Goal: Information Seeking & Learning: Learn about a topic

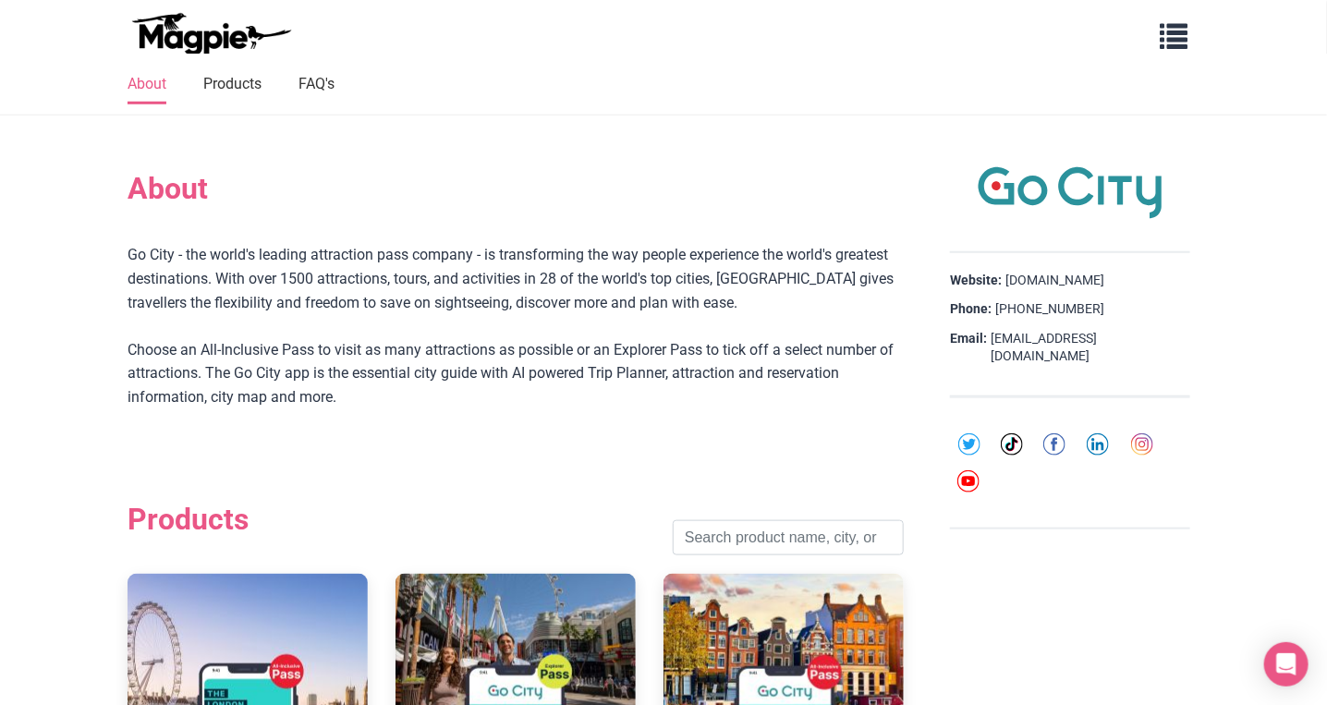
scroll to position [555, 0]
click at [248, 76] on link "Products" at bounding box center [232, 84] width 58 height 39
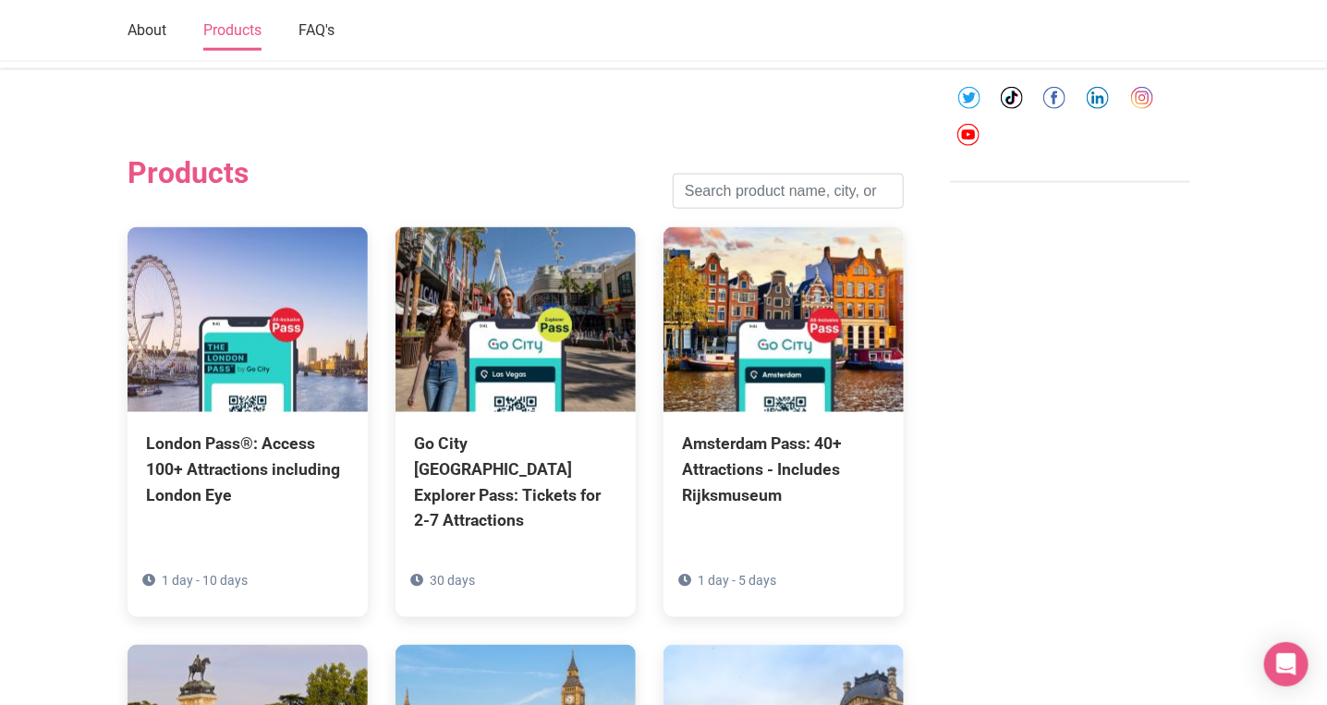
scroll to position [933, 0]
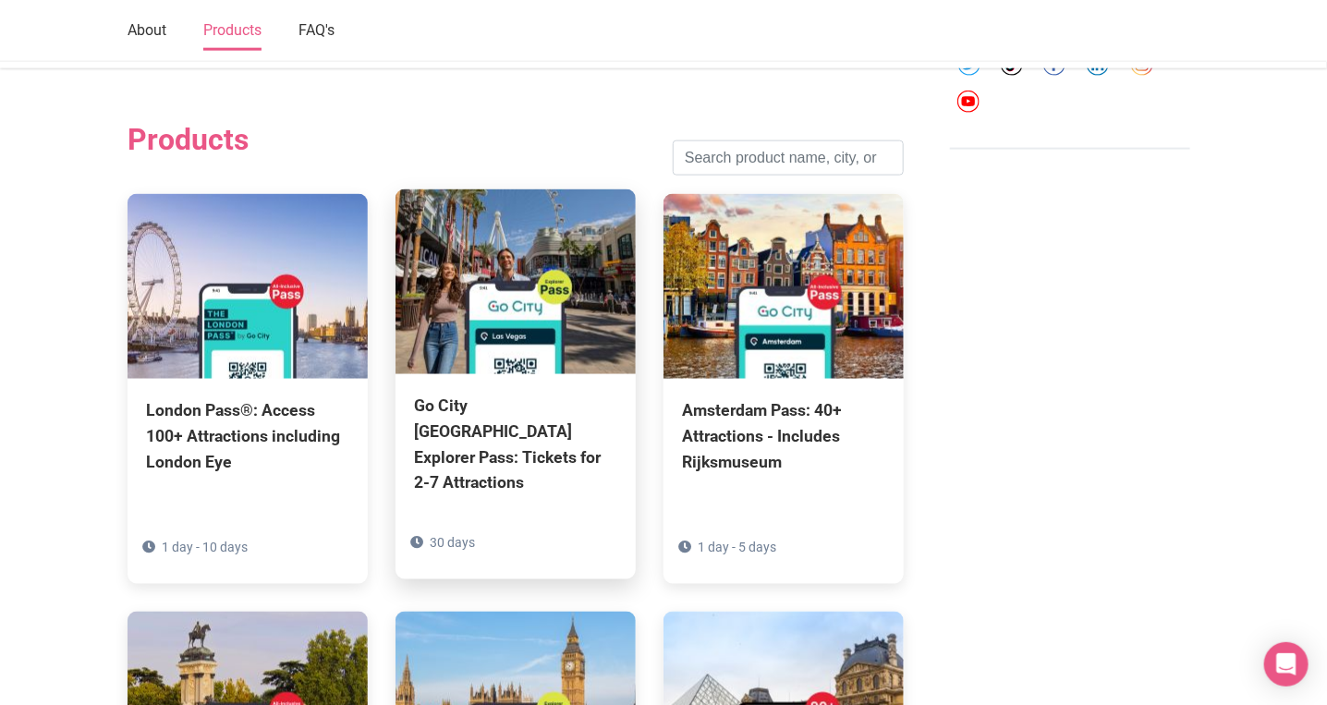
click at [509, 331] on img at bounding box center [516, 281] width 240 height 185
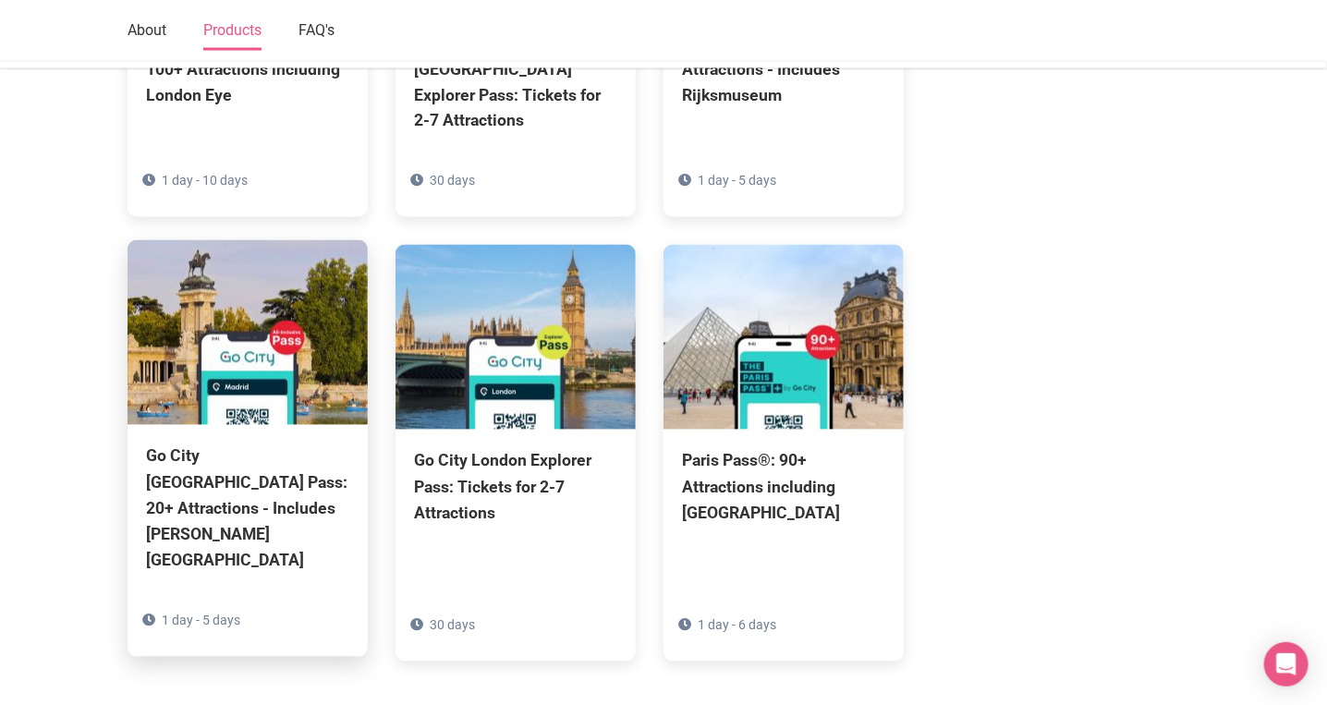
scroll to position [1303, 0]
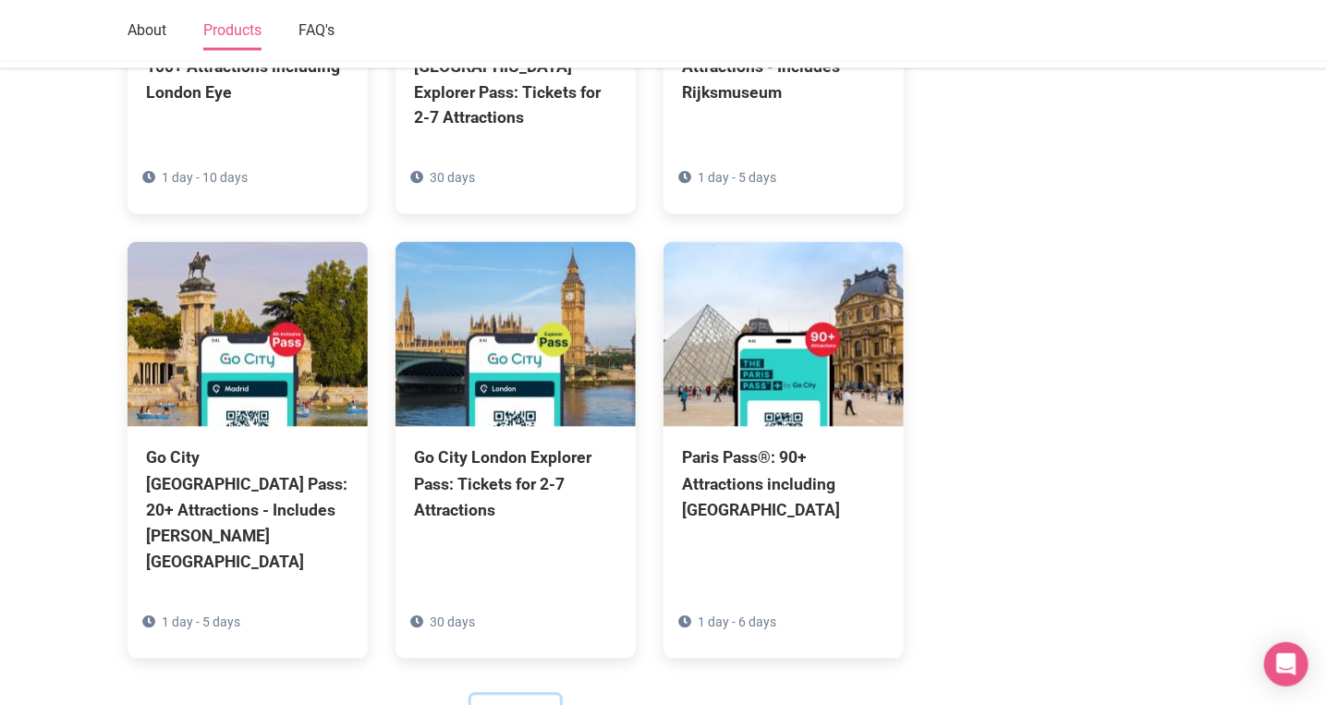
click at [510, 696] on link "See more" at bounding box center [515, 713] width 89 height 35
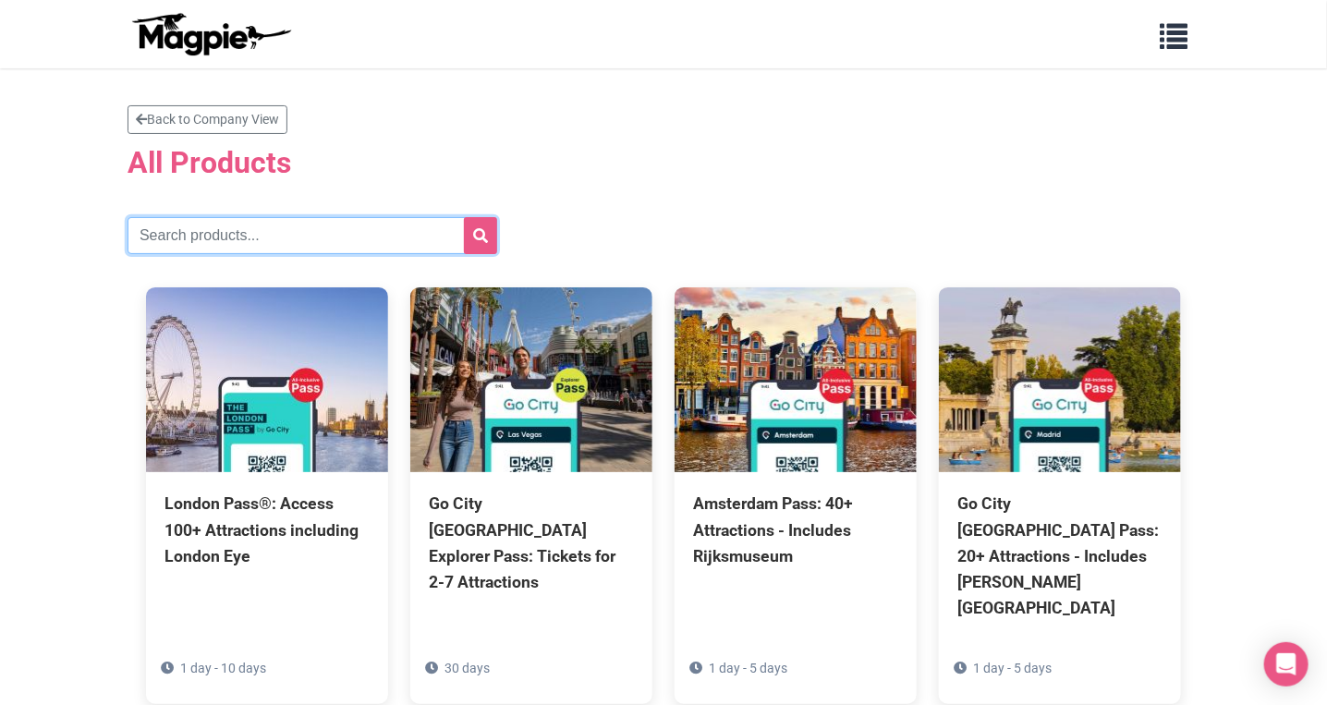
click at [218, 225] on input "text" at bounding box center [313, 235] width 370 height 37
type input "los angeles"
click at [479, 240] on icon "submit" at bounding box center [480, 235] width 15 height 15
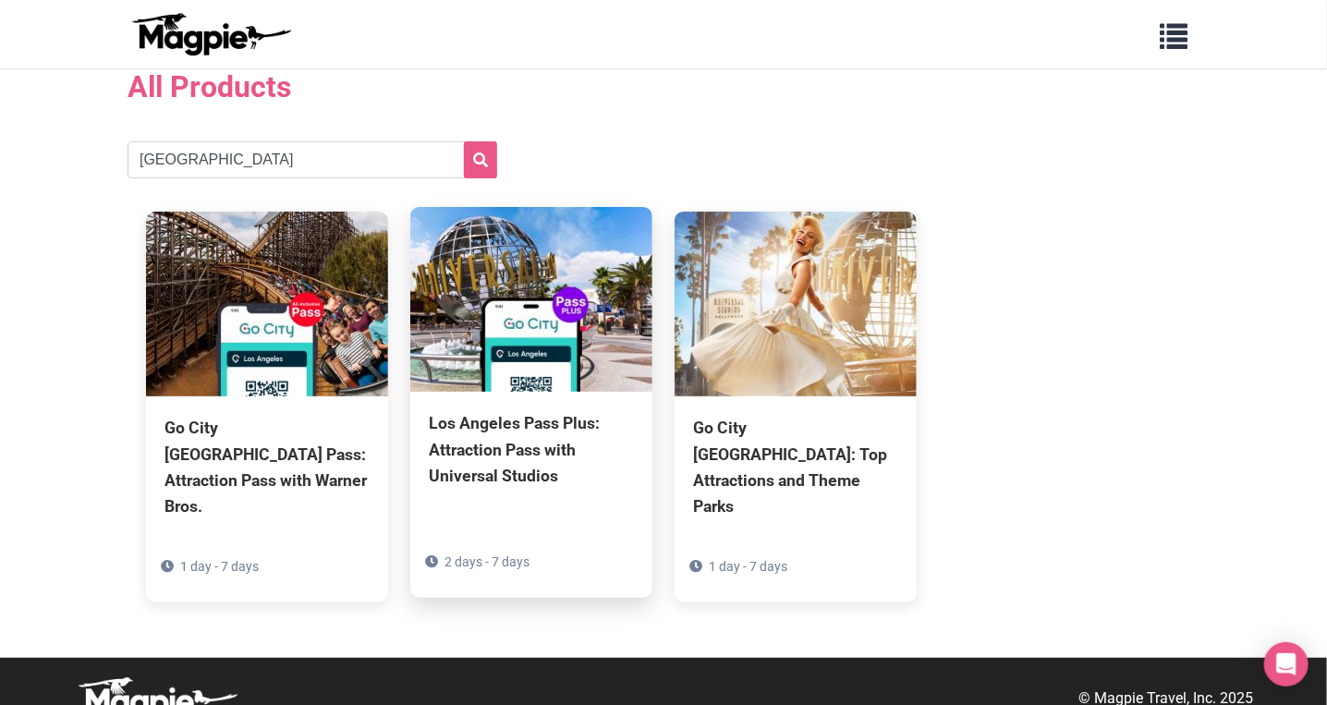
scroll to position [79, 0]
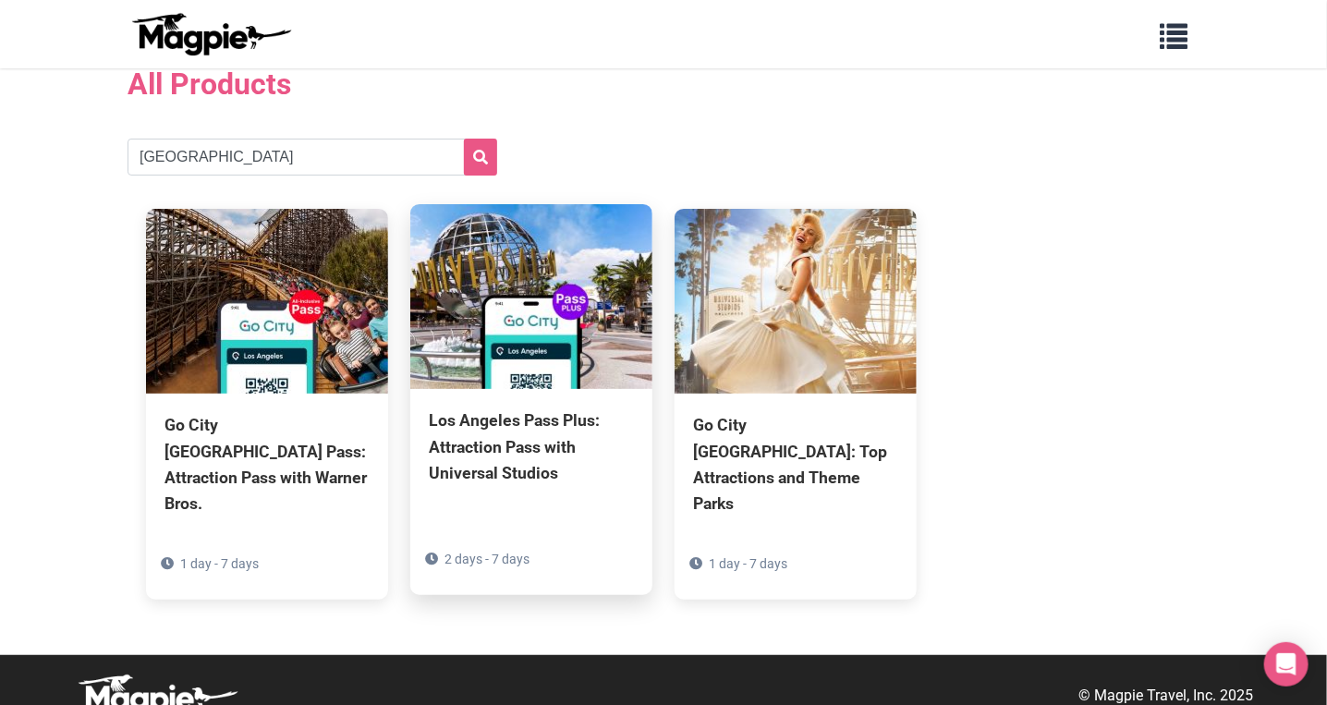
click at [518, 403] on div "Los Angeles Pass Plus: Attraction Pass with Universal Studios 2 days - 7 days" at bounding box center [531, 478] width 242 height 179
